Goal: Task Accomplishment & Management: Manage account settings

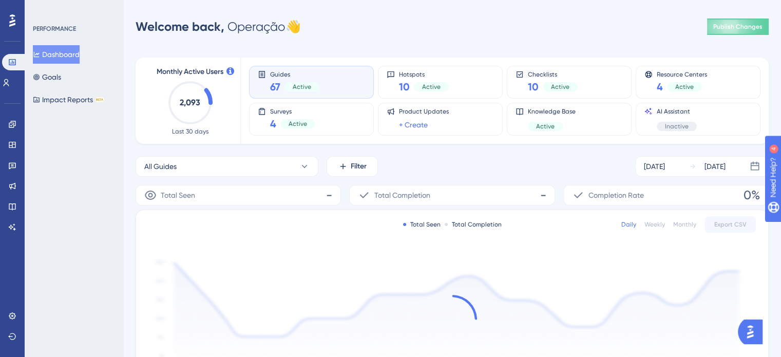
scroll to position [45, 0]
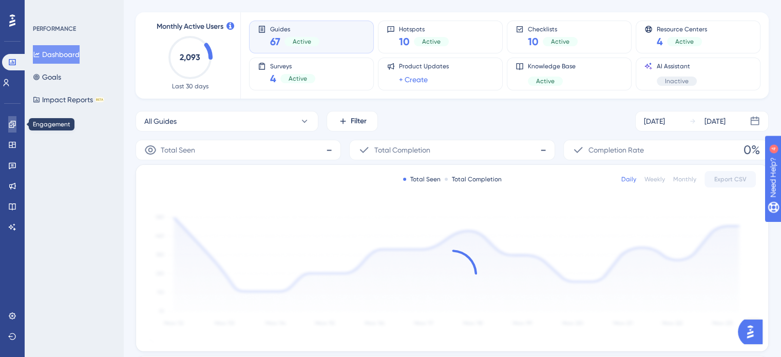
click at [15, 128] on link at bounding box center [12, 124] width 8 height 16
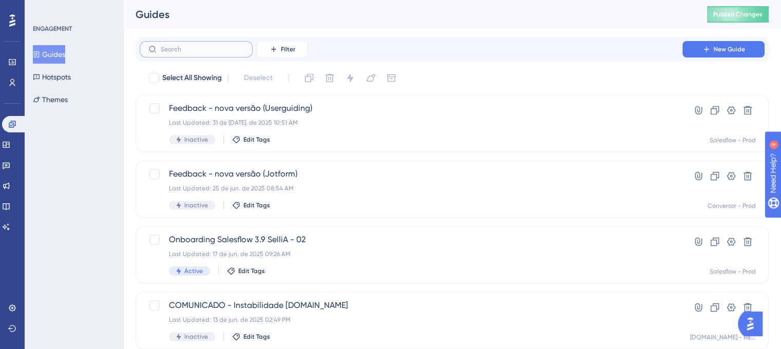
click at [209, 49] on input "text" at bounding box center [202, 49] width 83 height 7
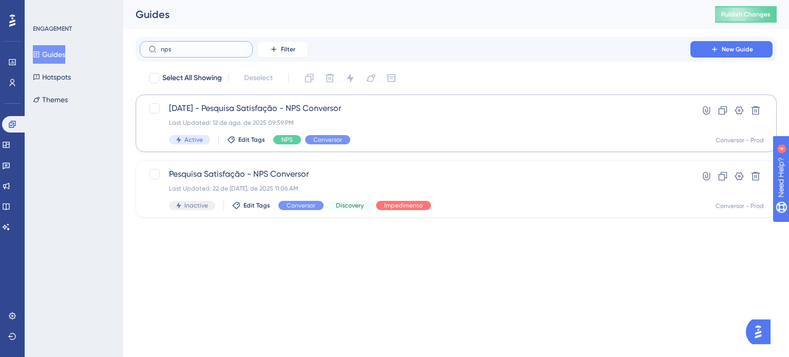
type input "nps"
click at [327, 110] on span "[DATE] - Pesquisa Satisfação - NPS Conversor" at bounding box center [415, 108] width 492 height 12
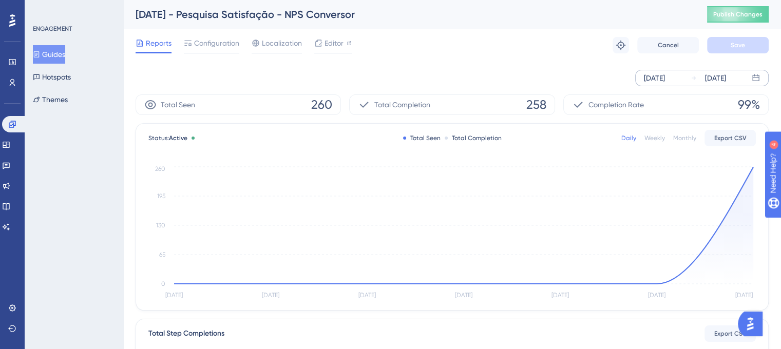
click at [665, 76] on div "[DATE]" at bounding box center [654, 78] width 21 height 12
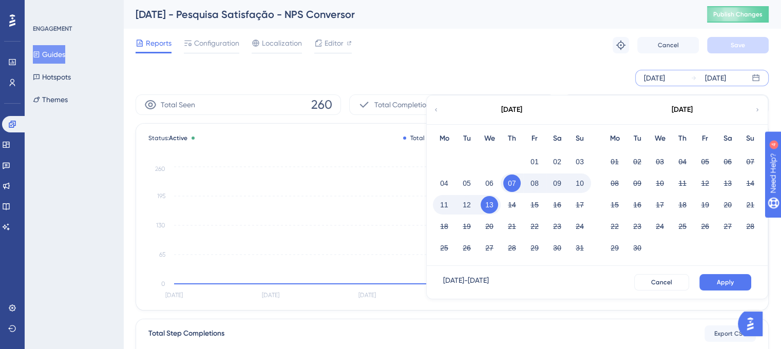
click at [486, 203] on button "13" at bounding box center [489, 204] width 17 height 17
click at [731, 282] on span "Apply" at bounding box center [725, 282] width 17 height 8
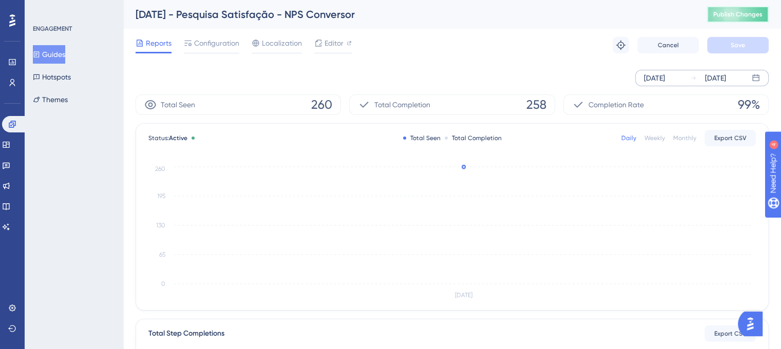
click at [749, 16] on span "Publish Changes" at bounding box center [738, 14] width 49 height 8
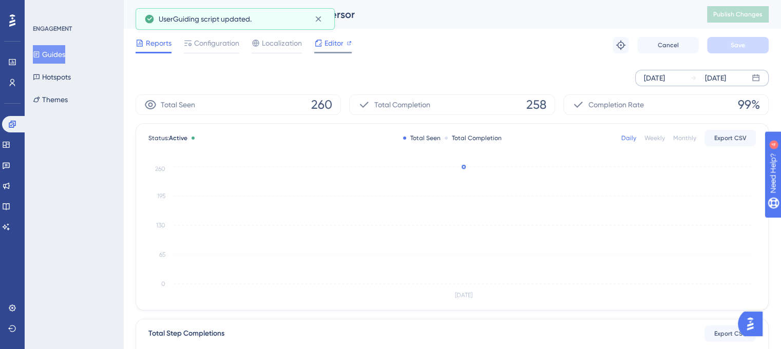
click at [327, 46] on span "Editor" at bounding box center [334, 43] width 19 height 12
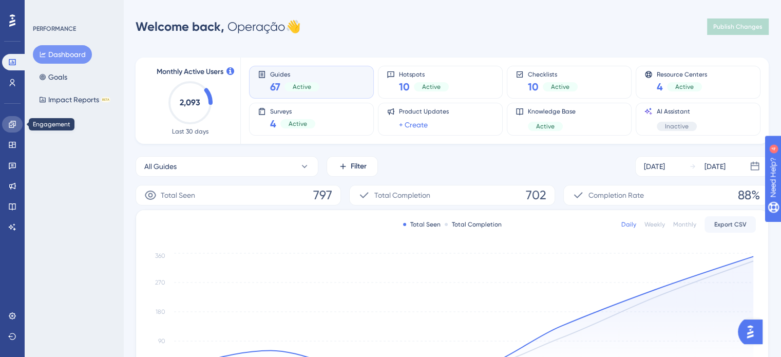
click at [14, 127] on icon at bounding box center [12, 124] width 7 height 7
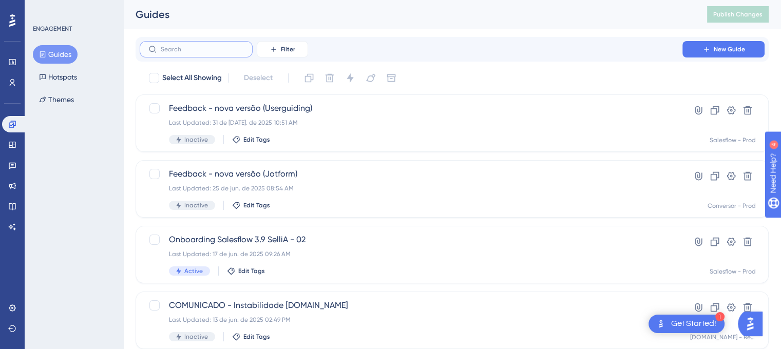
click at [211, 49] on input "text" at bounding box center [202, 49] width 83 height 7
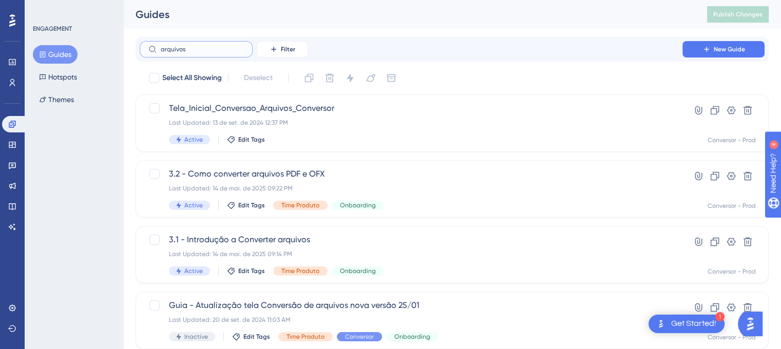
type input "arquivos"
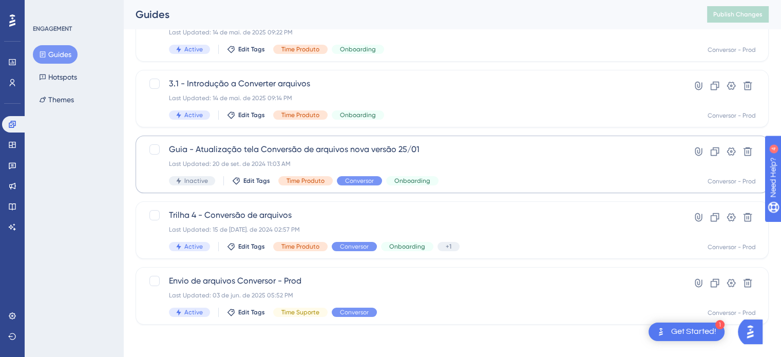
scroll to position [156, 0]
click at [301, 287] on div "Envio de arquivos Conversor - Prod Last Updated: 03 de jun. de 2025 05:52 PM Ac…" at bounding box center [411, 296] width 484 height 42
